Goal: Task Accomplishment & Management: Manage account settings

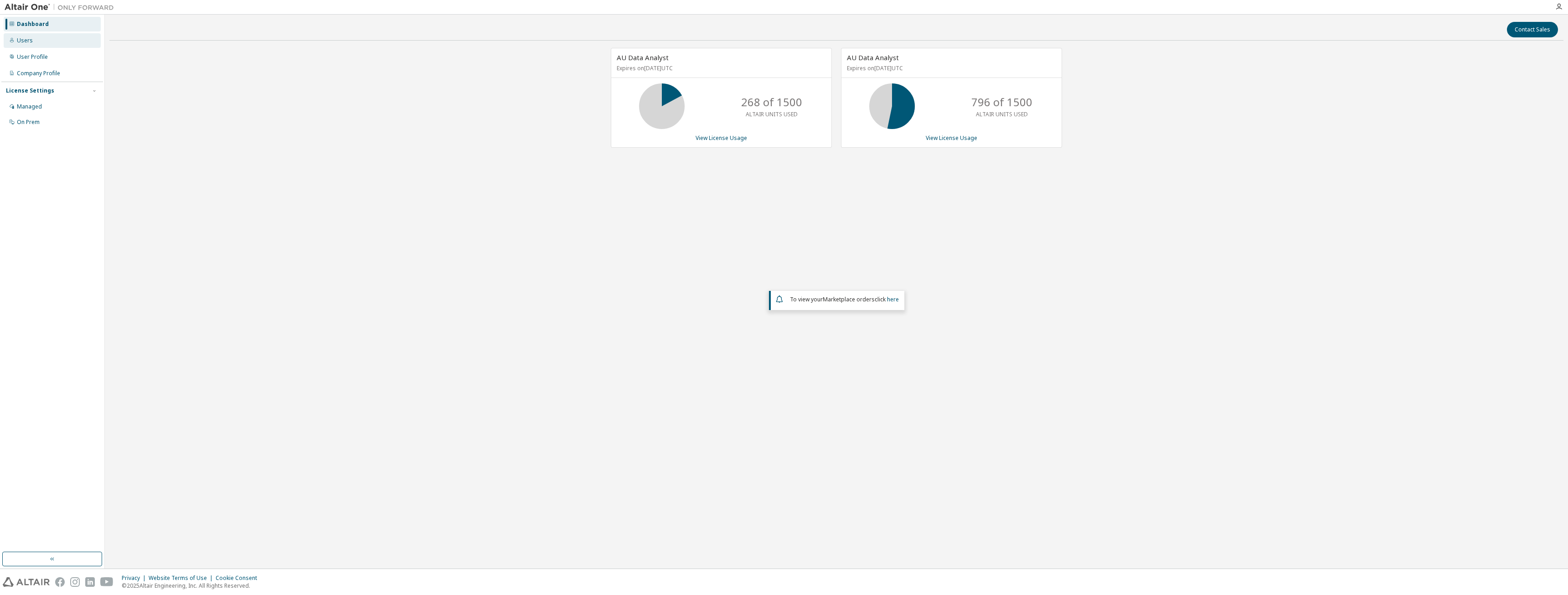
click at [44, 38] on div "Users" at bounding box center [52, 41] width 97 height 15
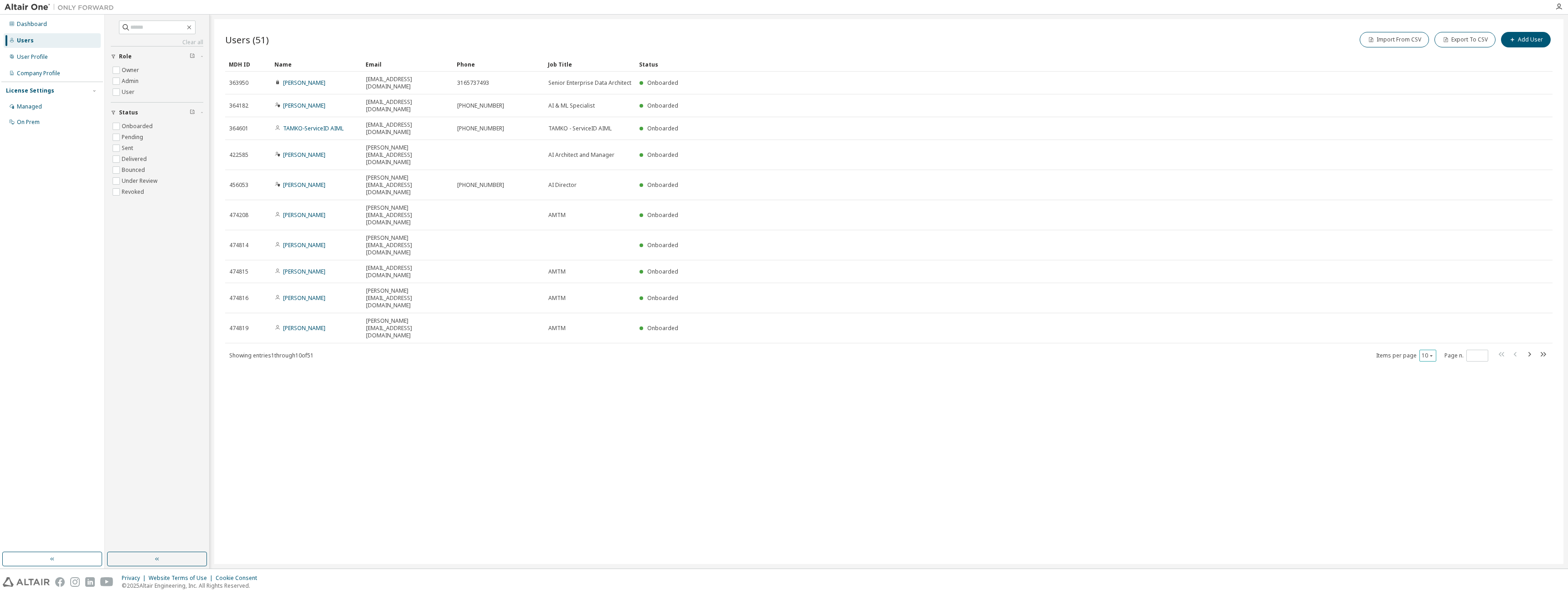
click at [1430, 353] on icon "button" at bounding box center [1431, 356] width 5 height 5
click at [1428, 286] on div "50" at bounding box center [1456, 284] width 73 height 11
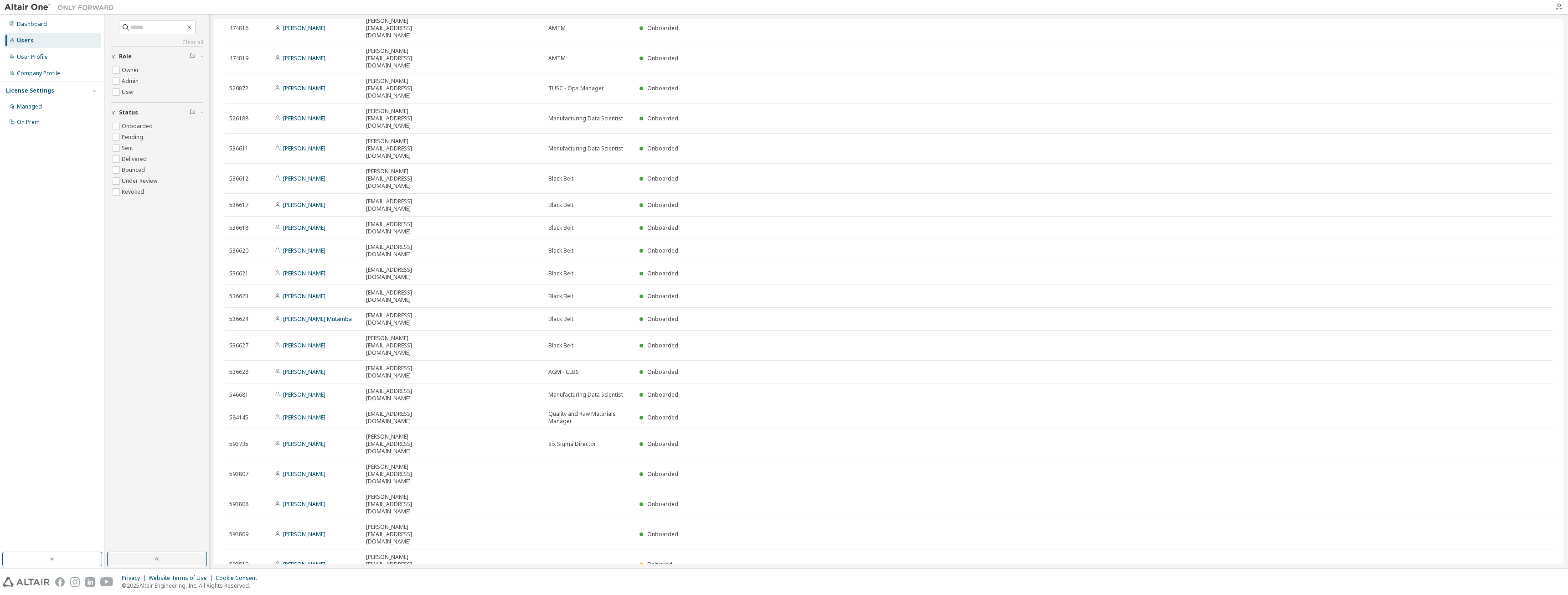
scroll to position [340, 0]
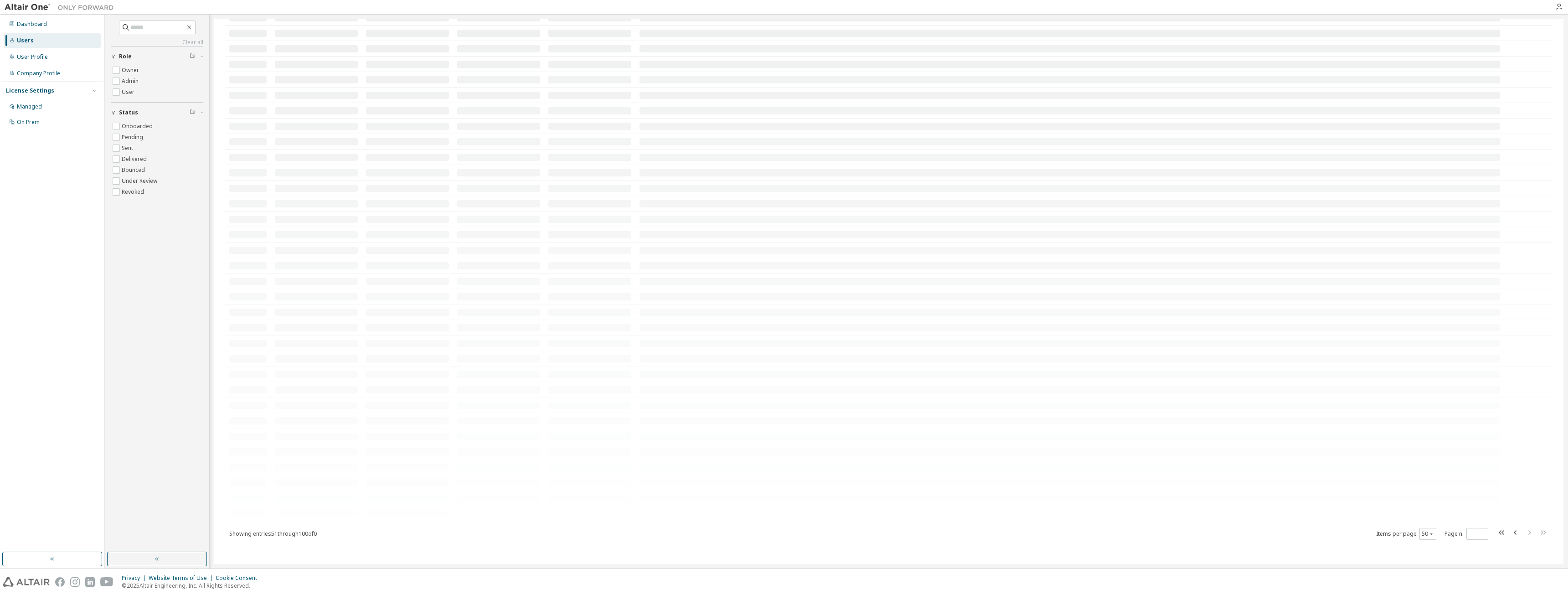
scroll to position [0, 0]
click at [1516, 100] on icon "button" at bounding box center [1516, 105] width 11 height 11
type input "*"
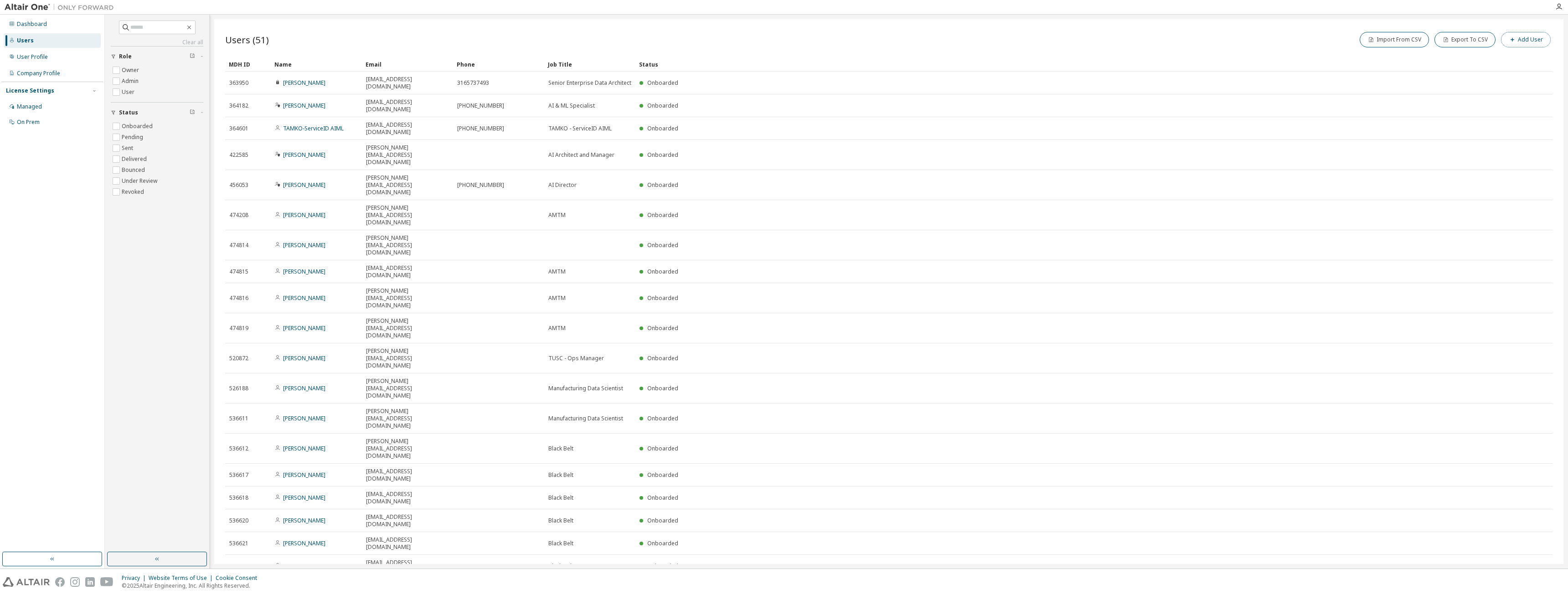
click at [1528, 44] on button "Add User" at bounding box center [1526, 39] width 50 height 15
click at [1553, 30] on icon "button" at bounding box center [1553, 29] width 6 height 7
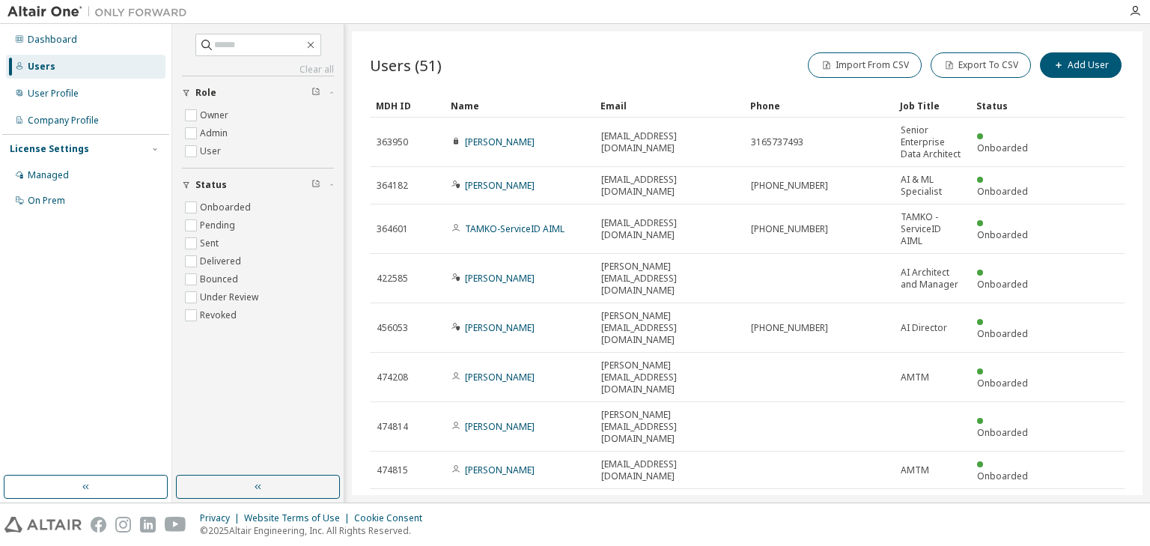
click at [37, 14] on img at bounding box center [100, 11] width 187 height 15
click at [1062, 70] on button "Add User" at bounding box center [1081, 64] width 82 height 25
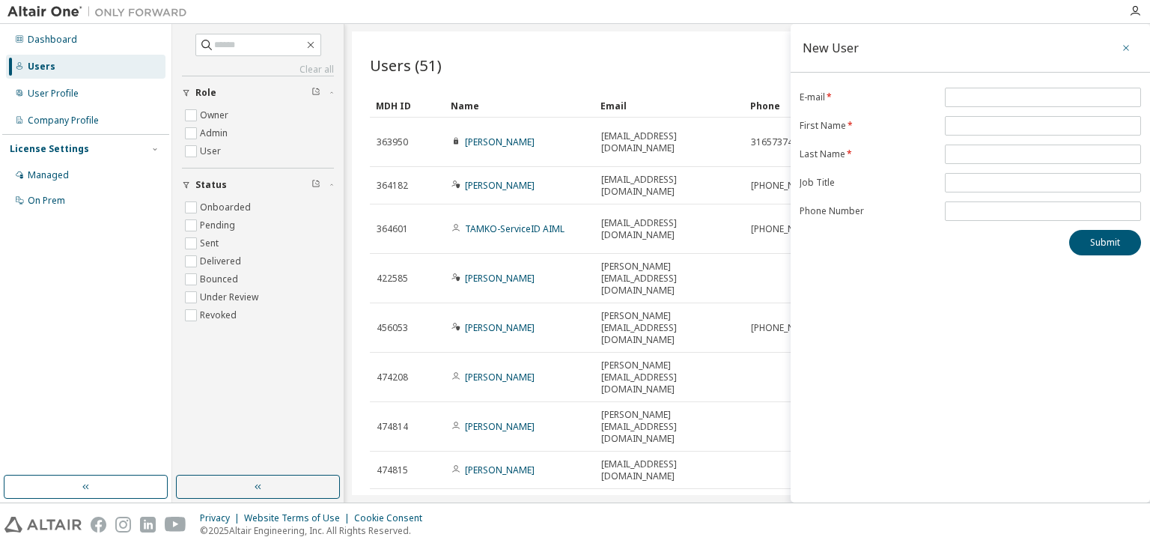
click at [1125, 47] on icon "button" at bounding box center [1126, 48] width 6 height 6
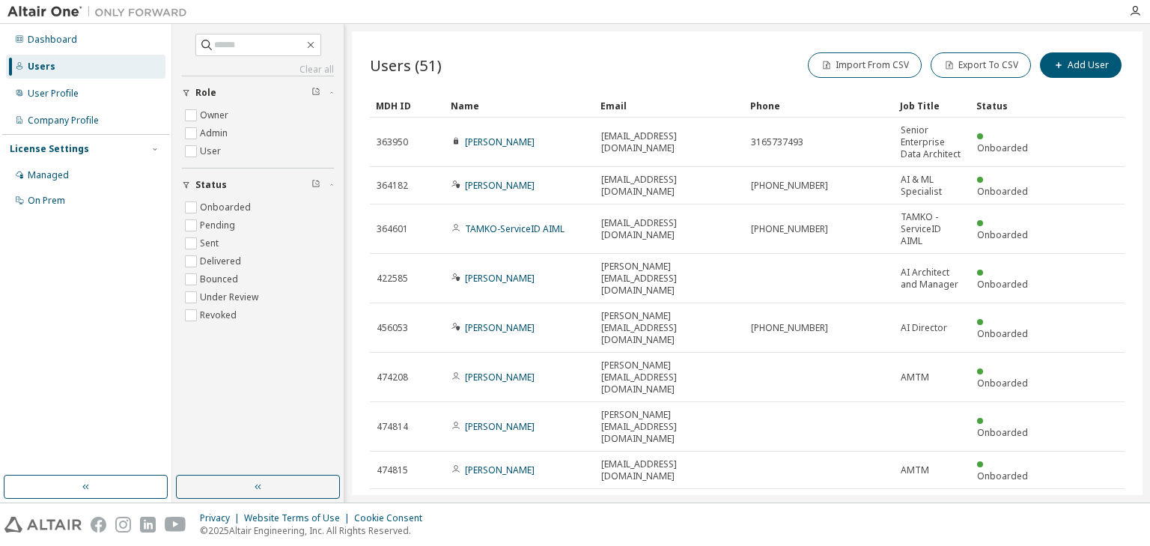
click at [69, 12] on img at bounding box center [100, 11] width 187 height 15
click at [40, 64] on div "Users" at bounding box center [42, 67] width 28 height 12
click at [321, 487] on button "button" at bounding box center [258, 487] width 164 height 24
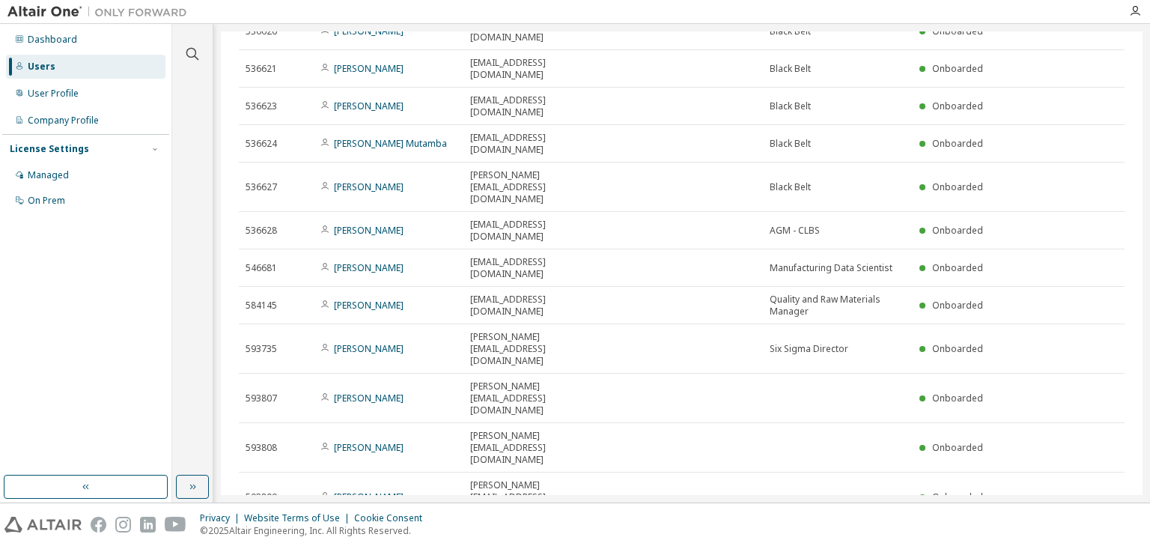
scroll to position [599, 0]
